Goal: Navigation & Orientation: Find specific page/section

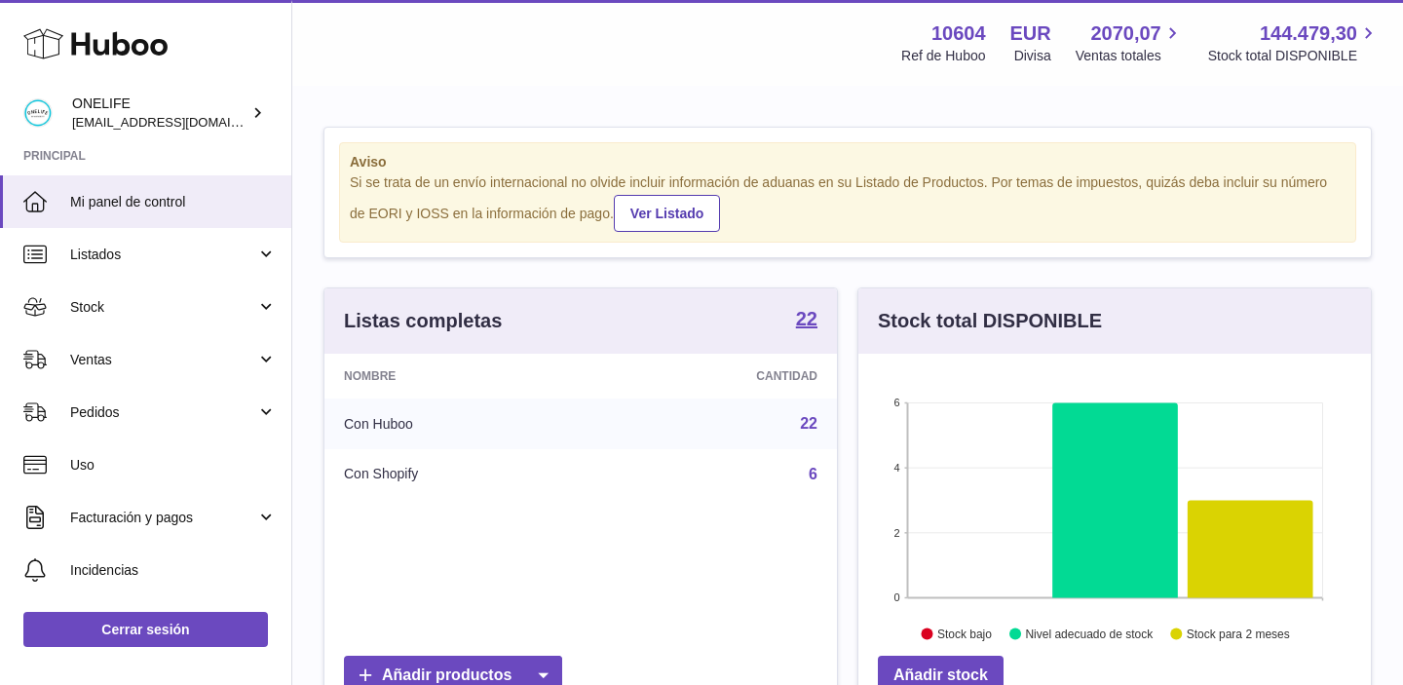
scroll to position [304, 512]
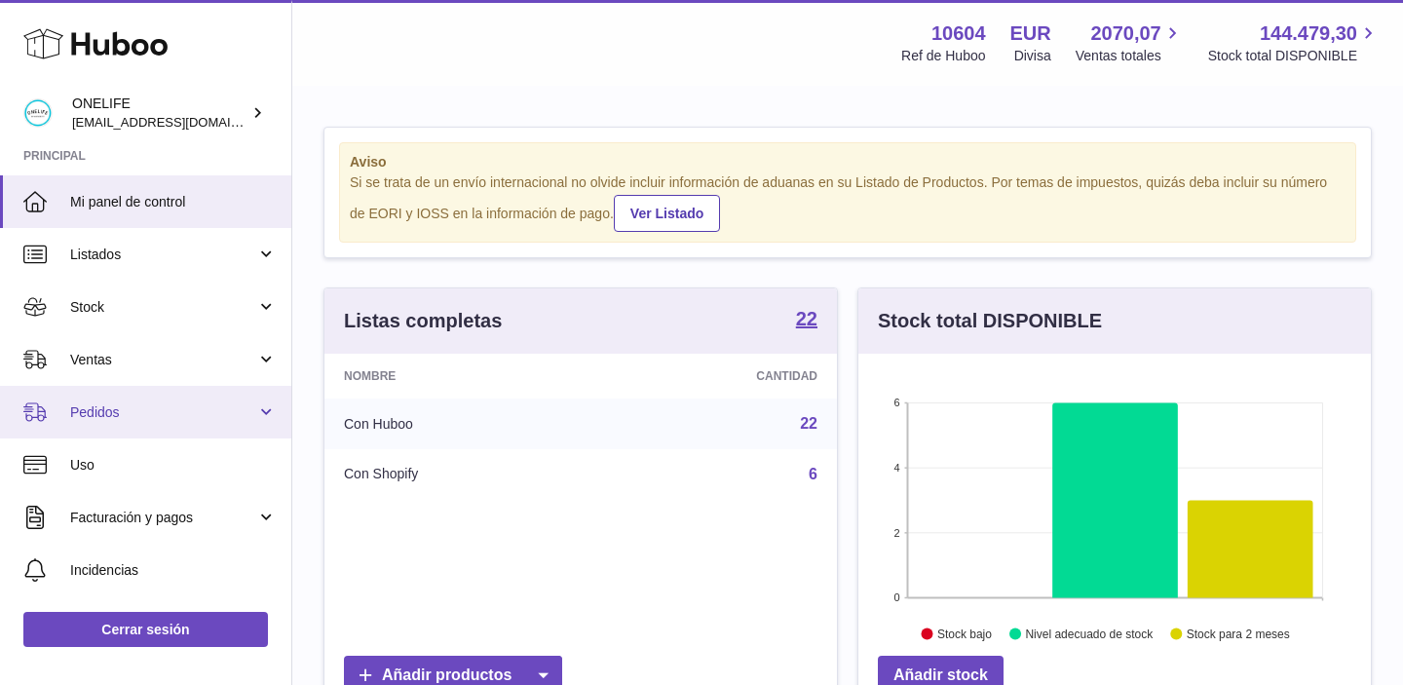
click at [140, 412] on span "Pedidos" at bounding box center [163, 412] width 186 height 19
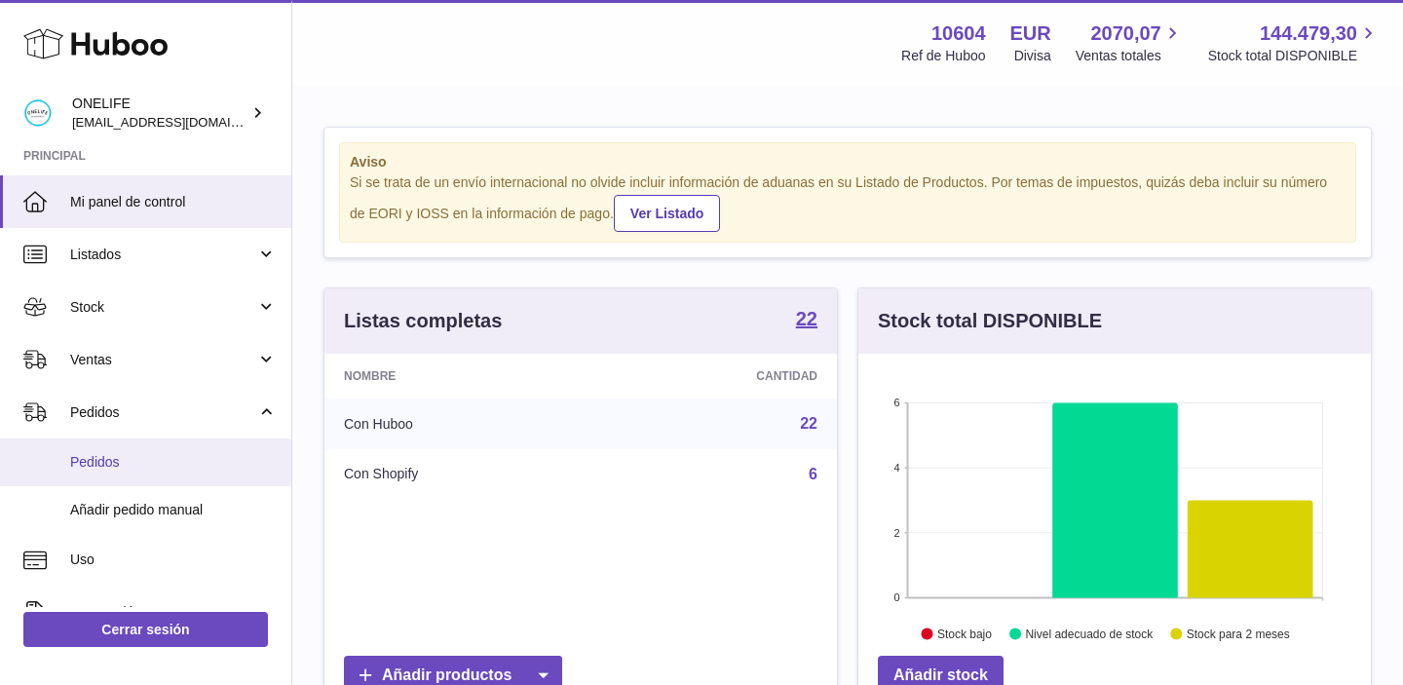
click at [129, 461] on span "Pedidos" at bounding box center [173, 462] width 206 height 19
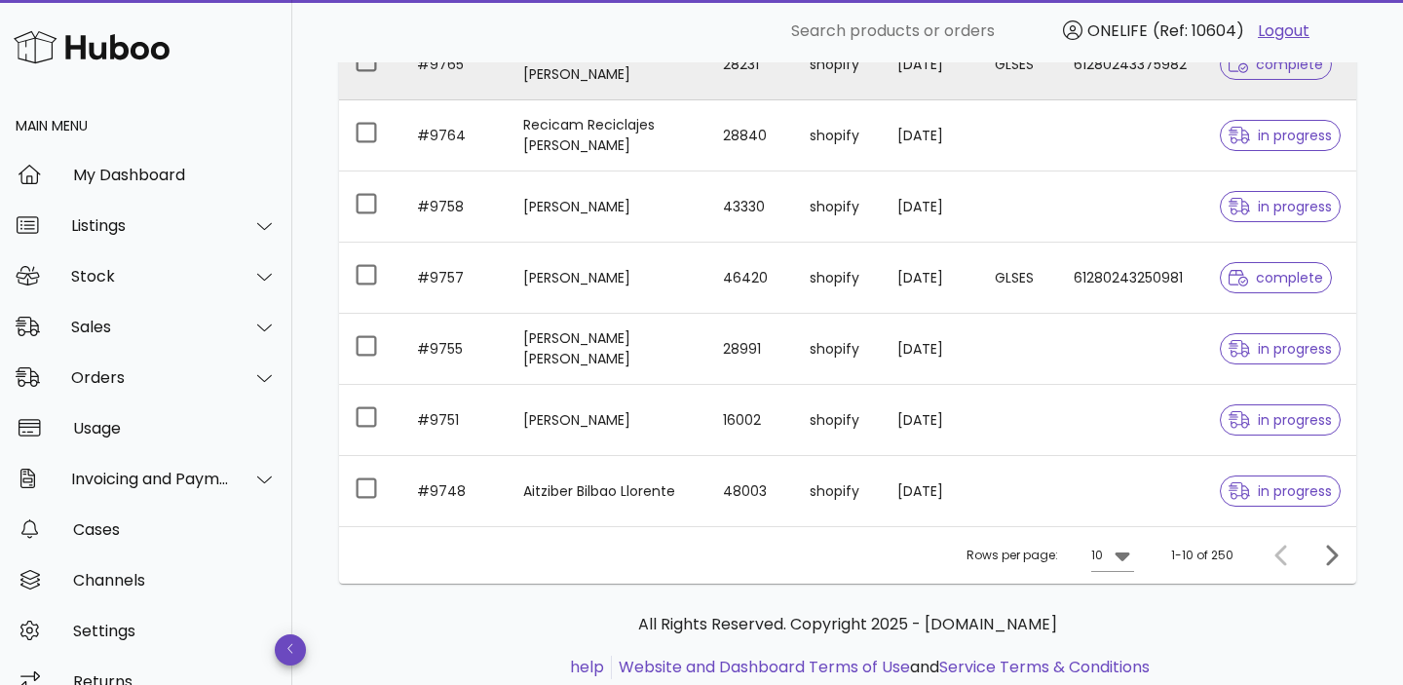
scroll to position [554, 0]
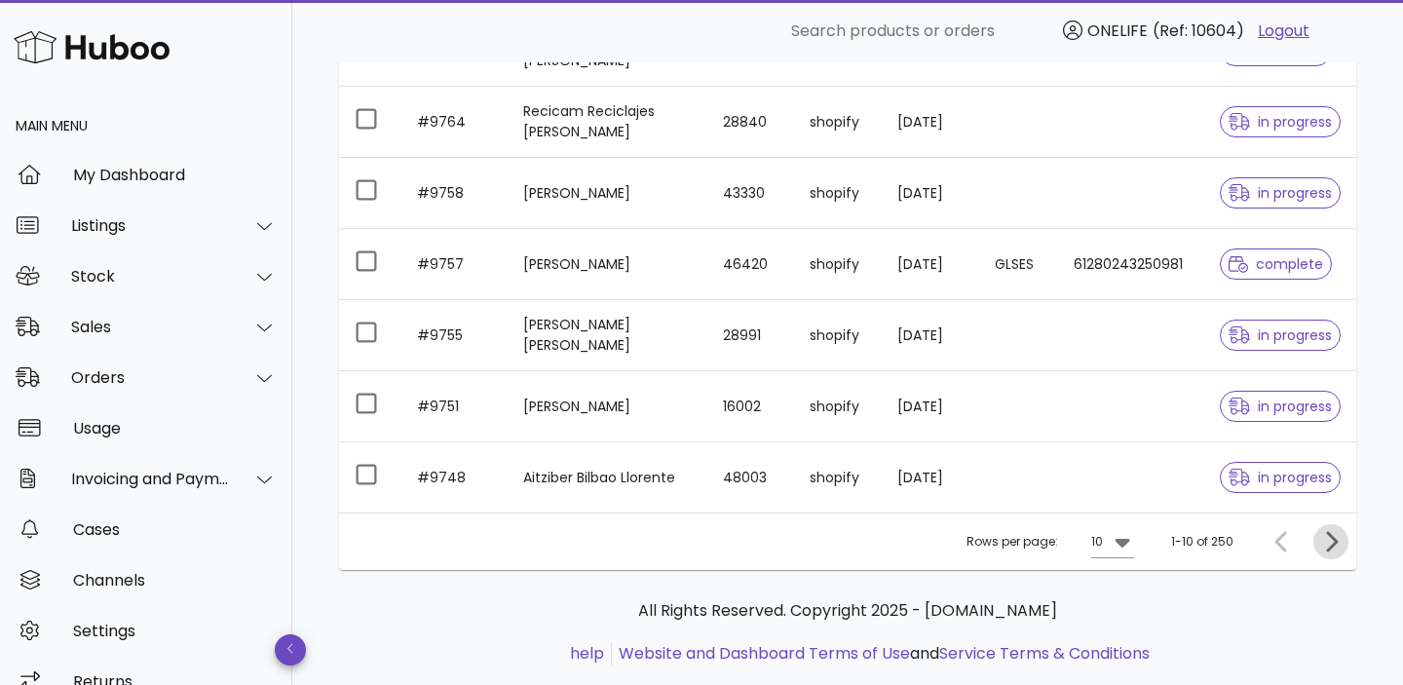
click at [1335, 543] on icon "Next page" at bounding box center [1332, 541] width 12 height 20
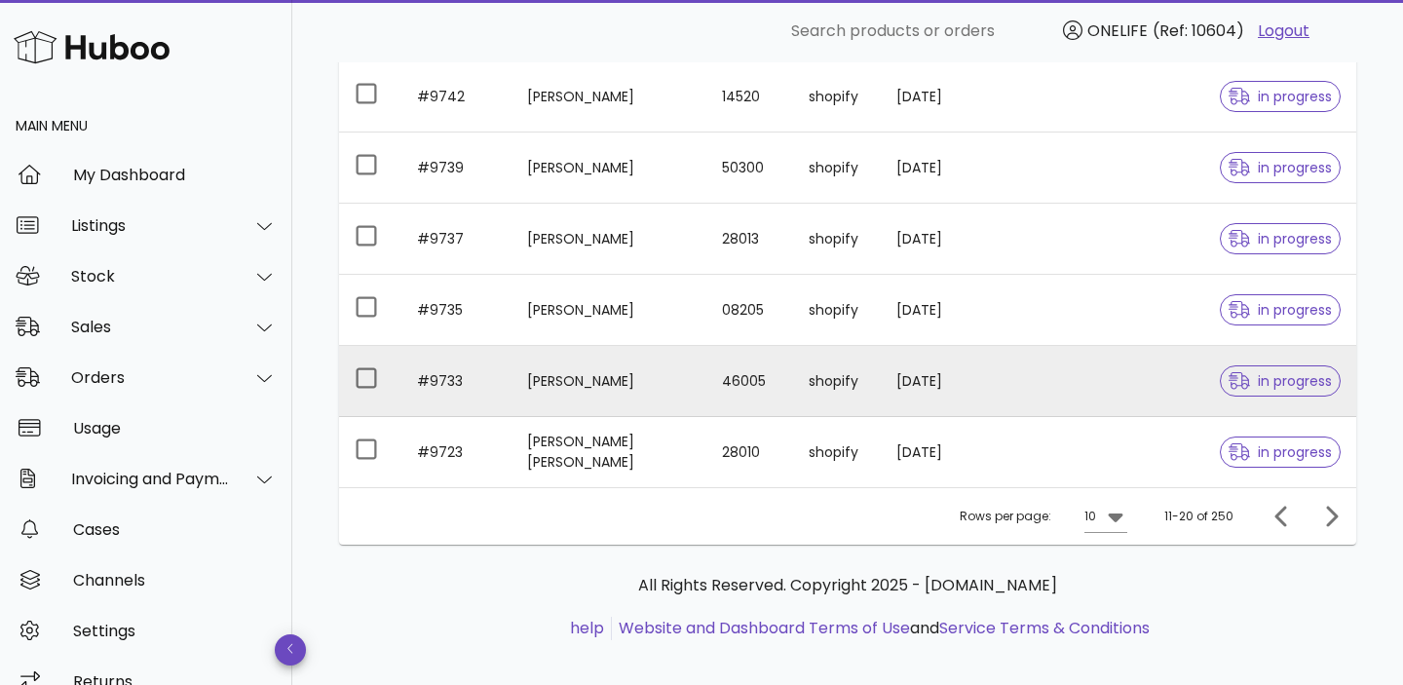
scroll to position [581, 0]
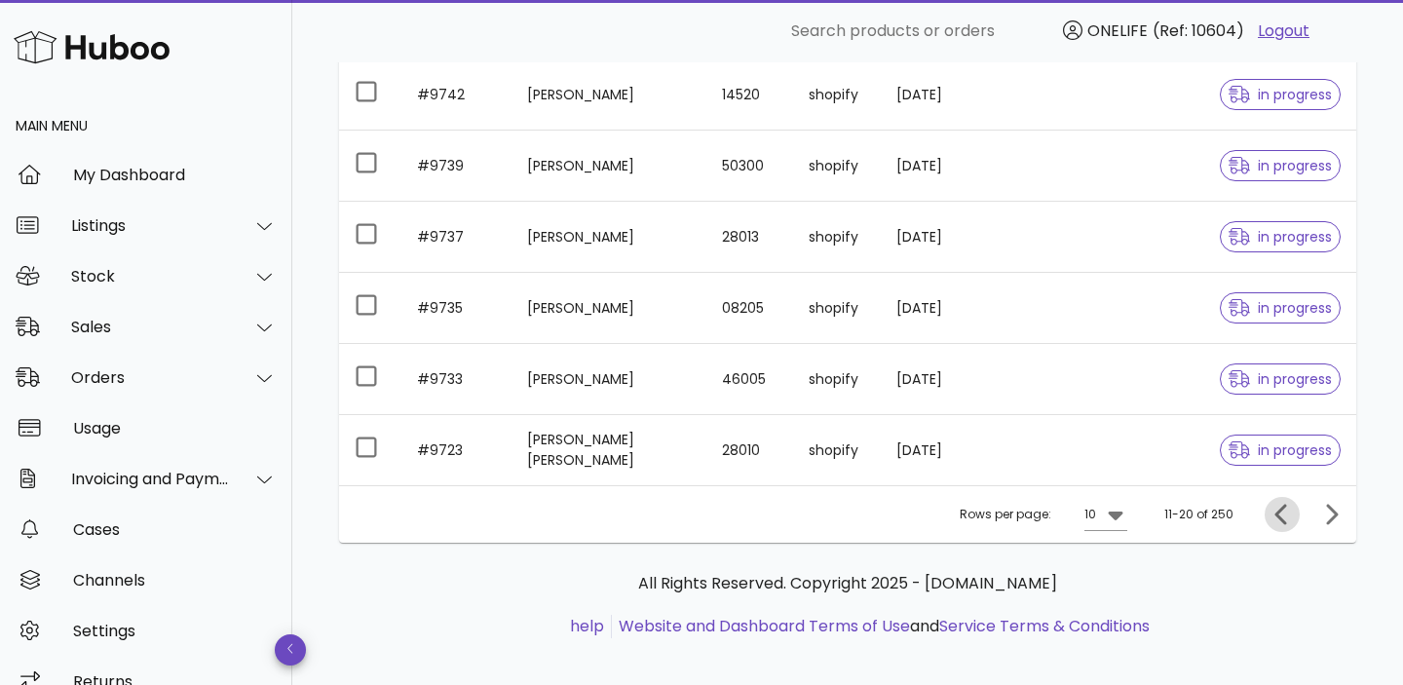
click at [1292, 514] on icon "Previous page" at bounding box center [1281, 514] width 23 height 23
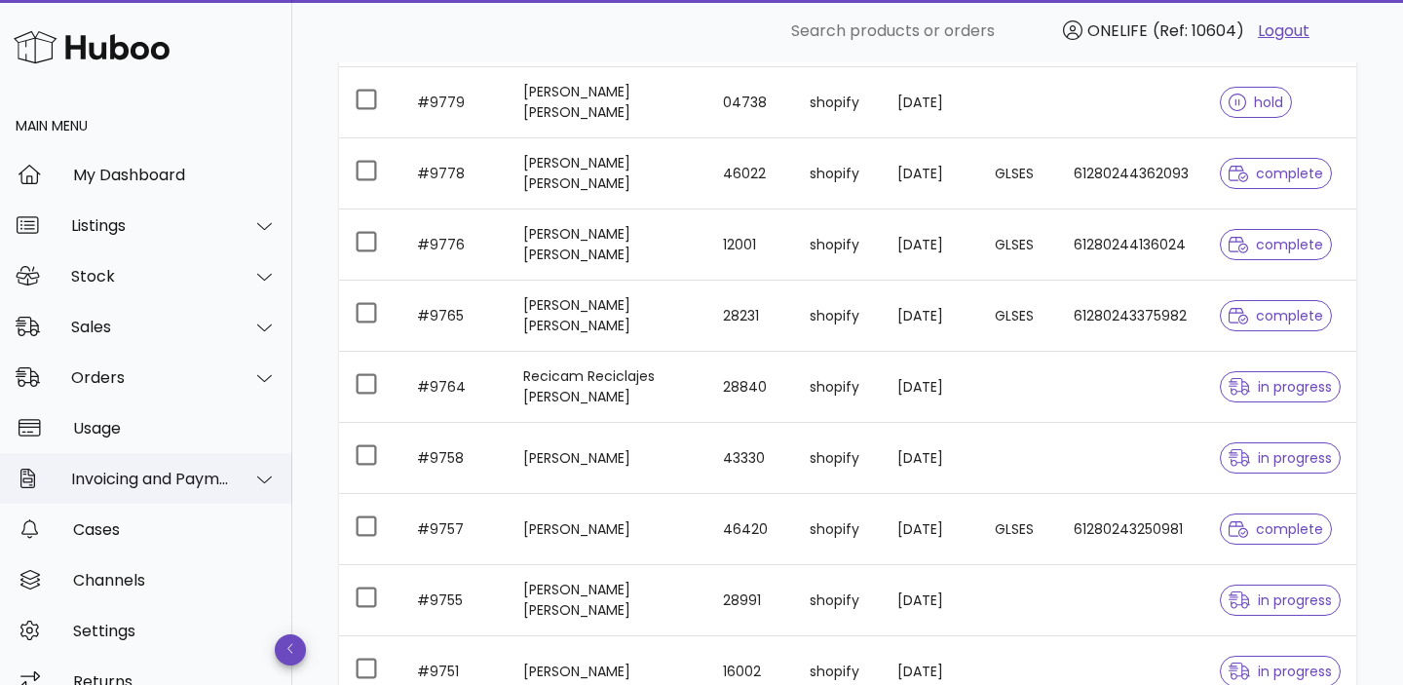
scroll to position [29, 0]
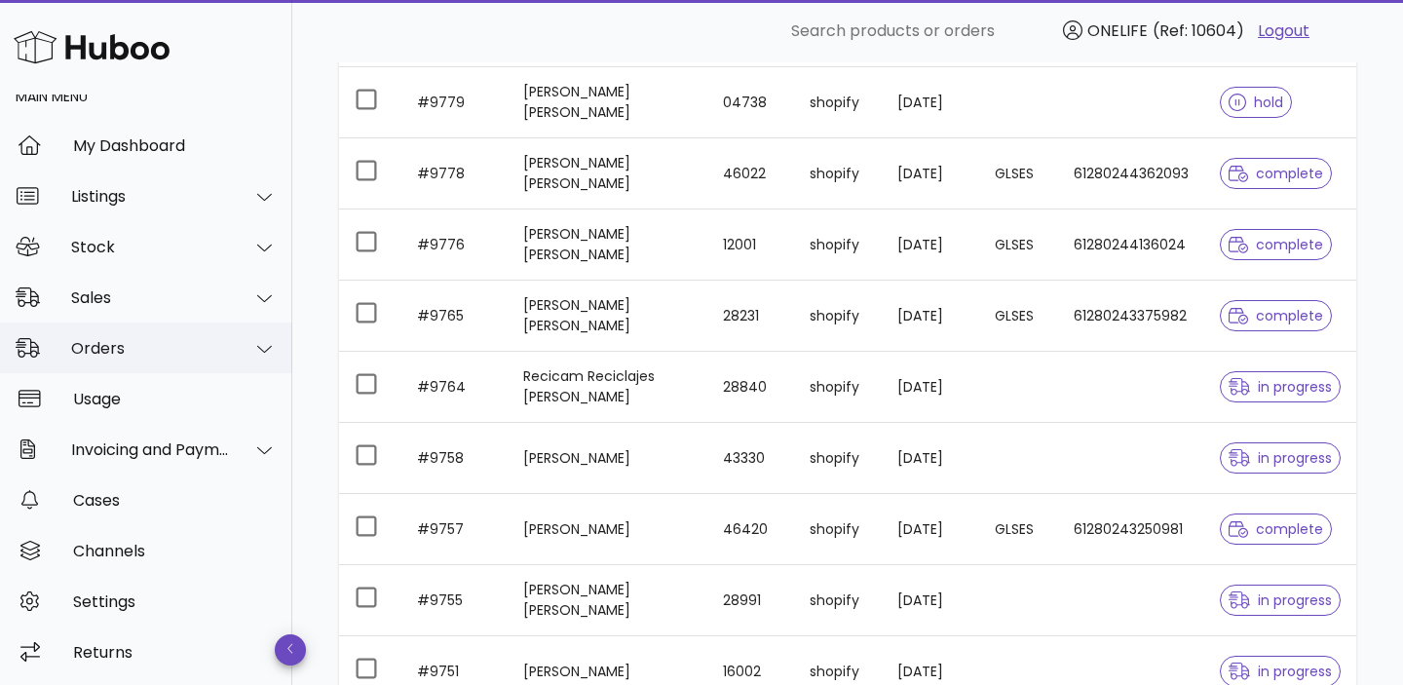
click at [219, 358] on div "Orders" at bounding box center [146, 347] width 292 height 51
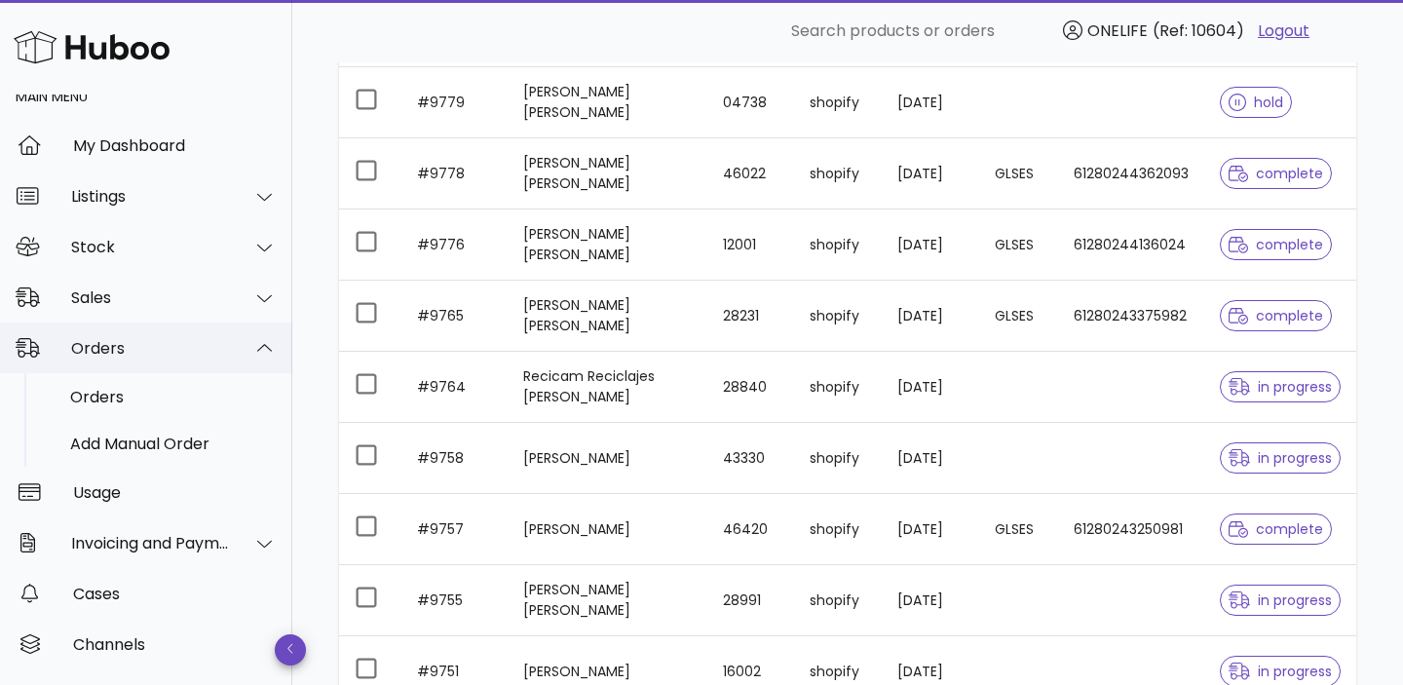
click at [220, 357] on div "Orders" at bounding box center [146, 347] width 292 height 51
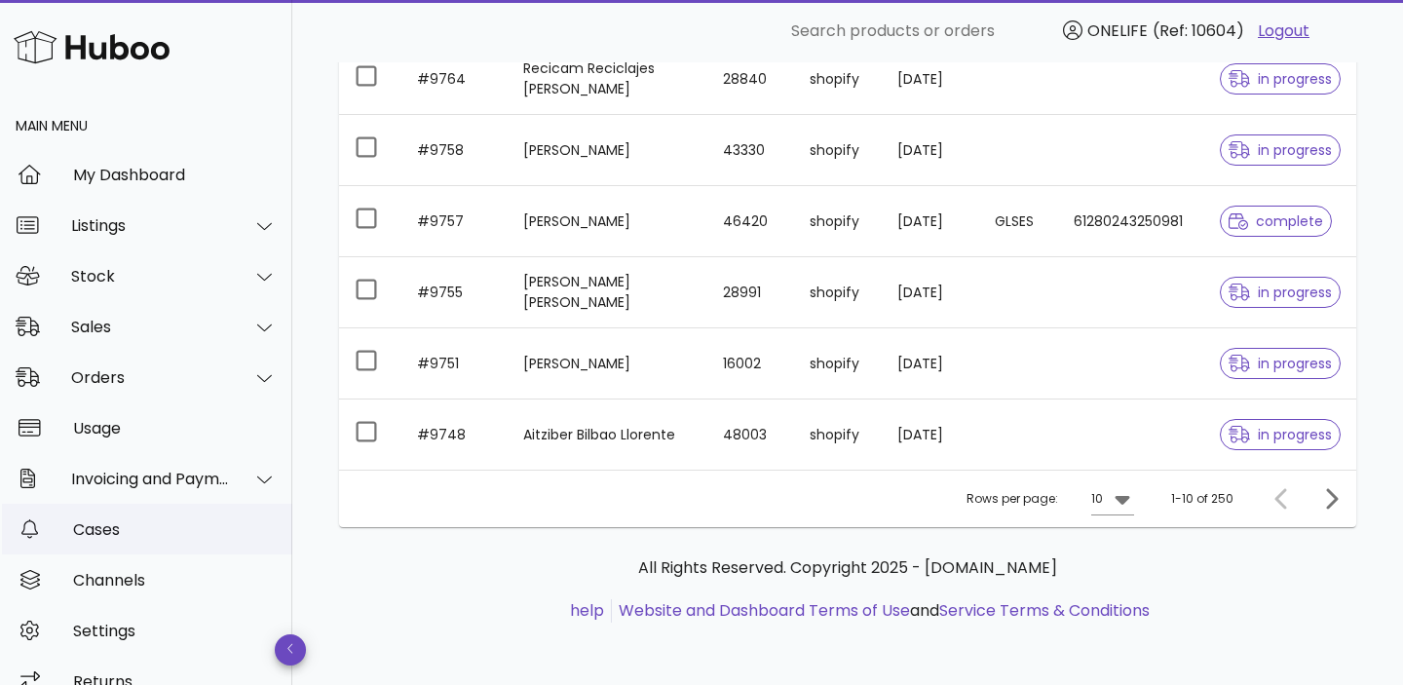
scroll to position [29, 0]
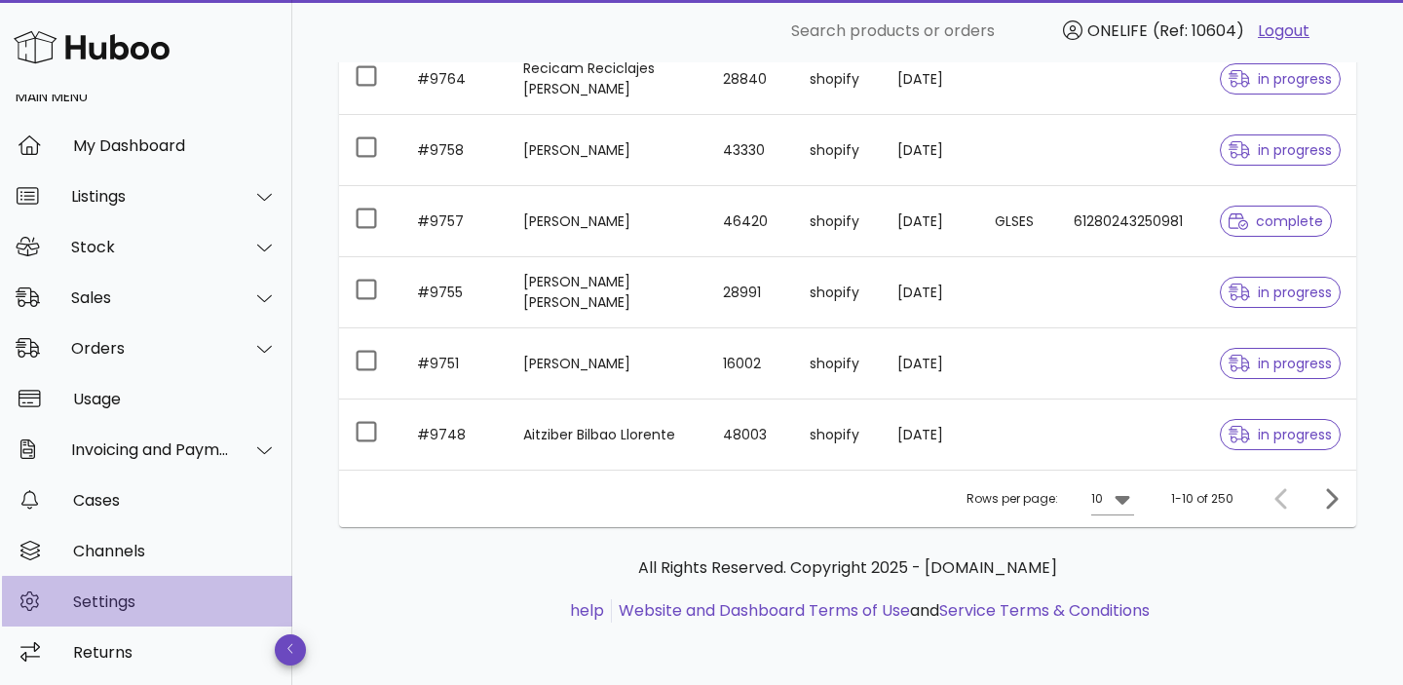
click at [130, 607] on div "Settings" at bounding box center [175, 601] width 204 height 19
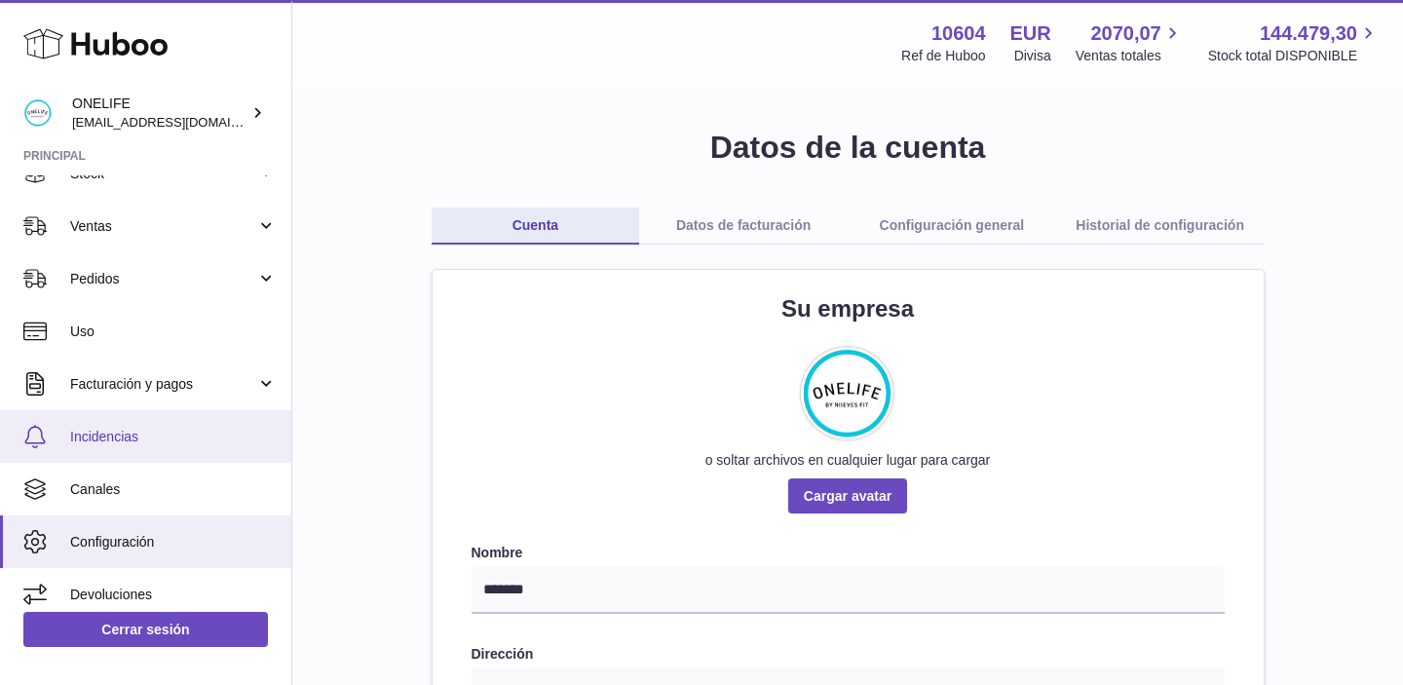
scroll to position [147, 0]
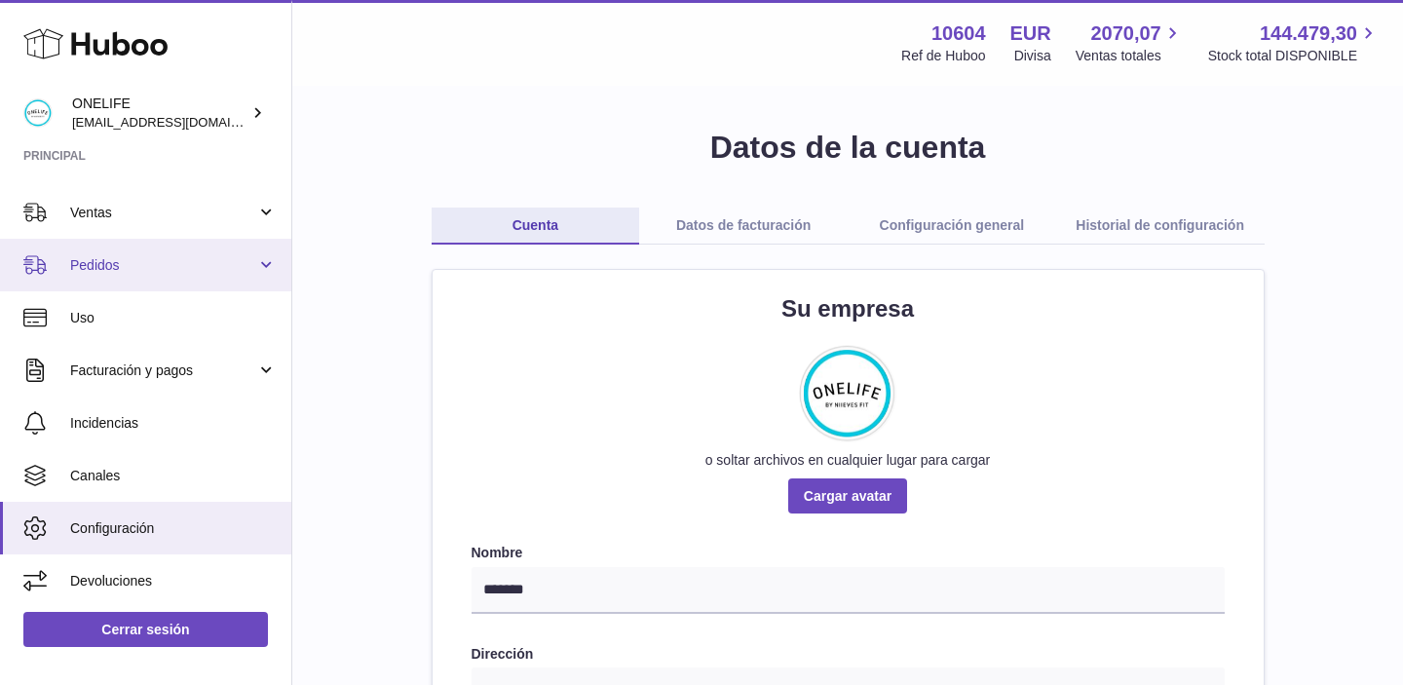
click at [189, 270] on span "Pedidos" at bounding box center [163, 265] width 186 height 19
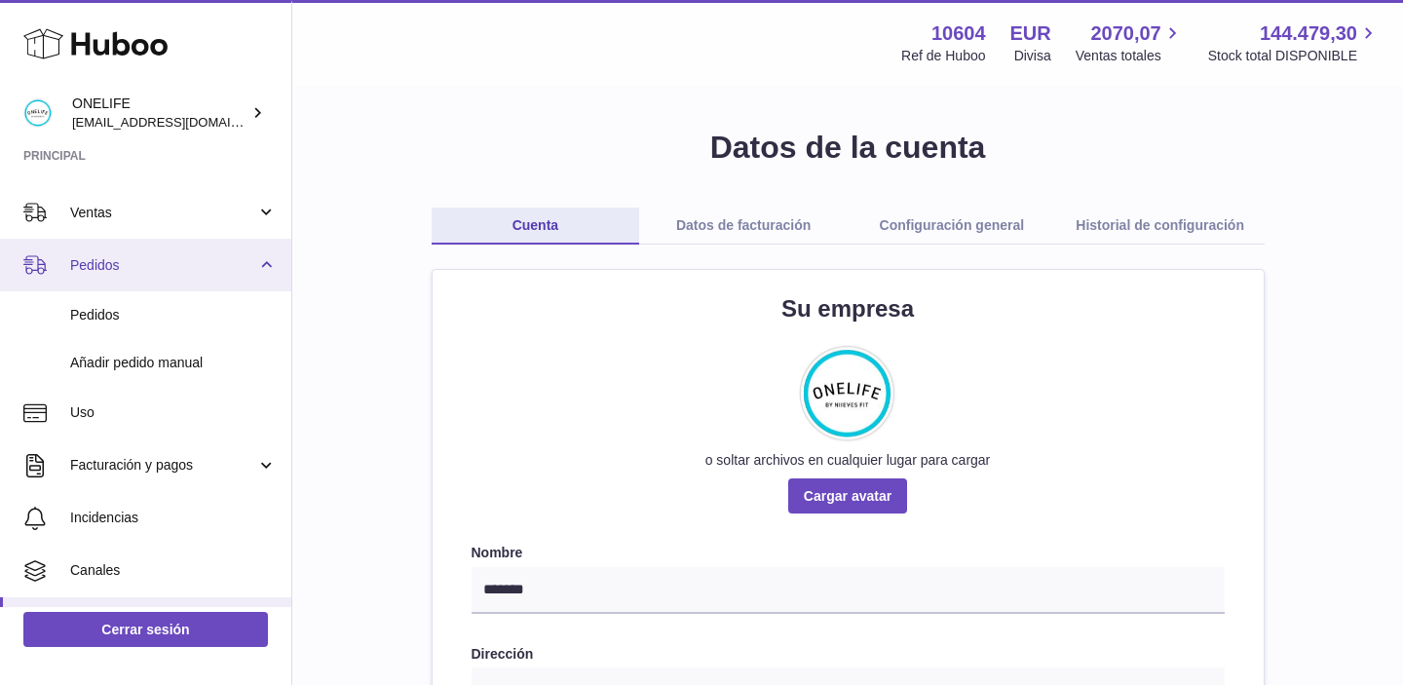
click at [189, 270] on span "Pedidos" at bounding box center [163, 265] width 186 height 19
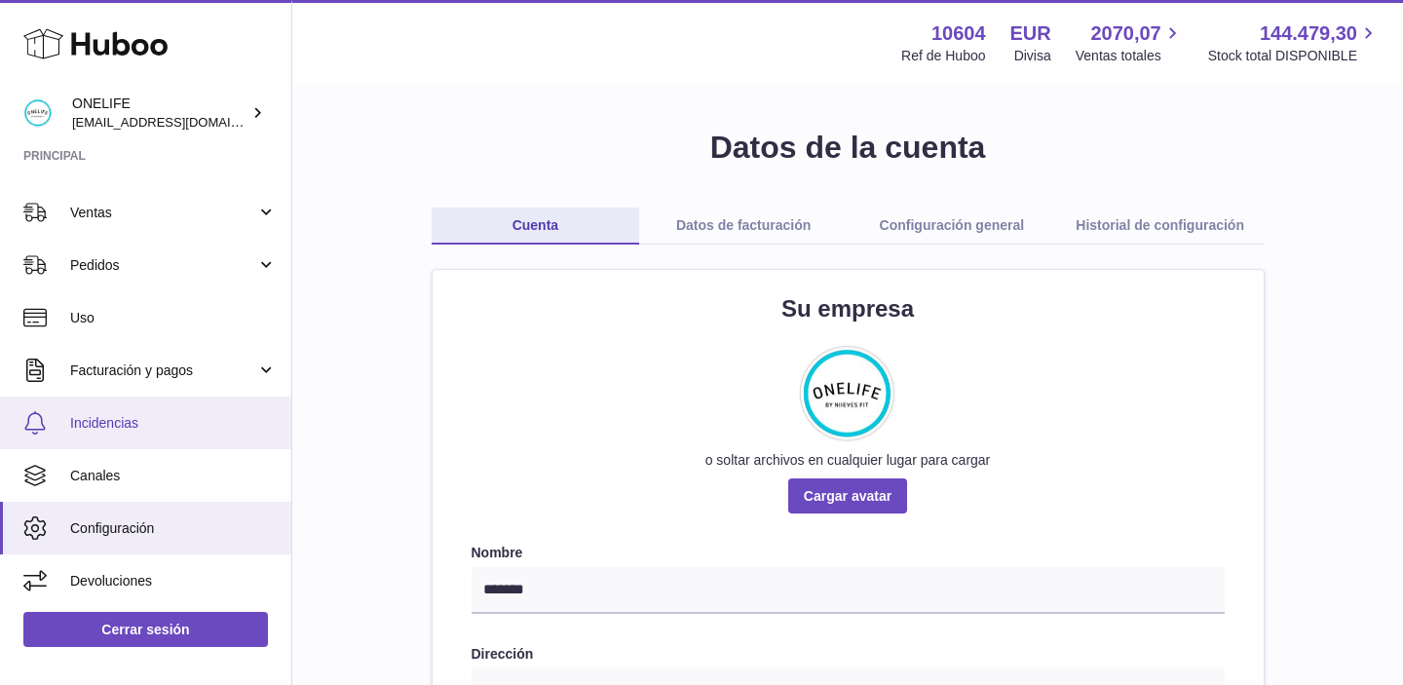
click at [124, 433] on link "Incidencias" at bounding box center [145, 422] width 291 height 53
